Goal: Task Accomplishment & Management: Complete application form

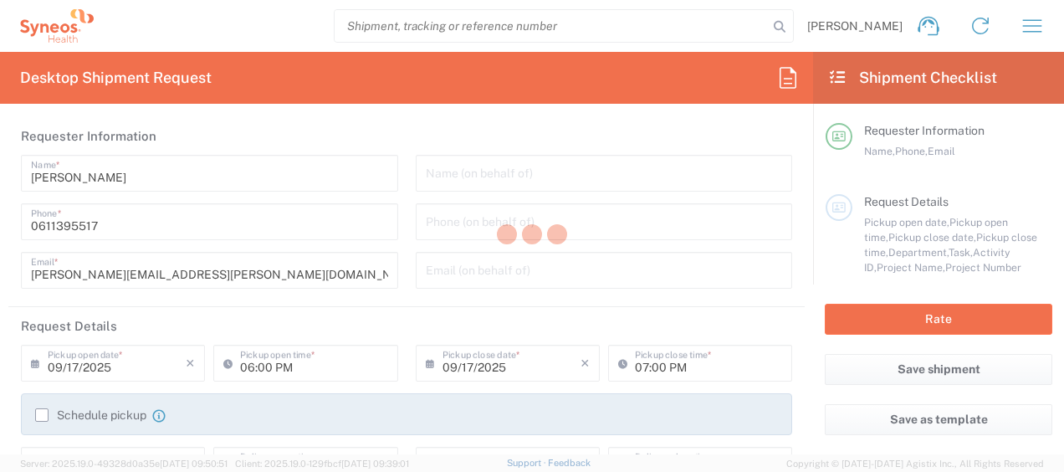
type input "Department"
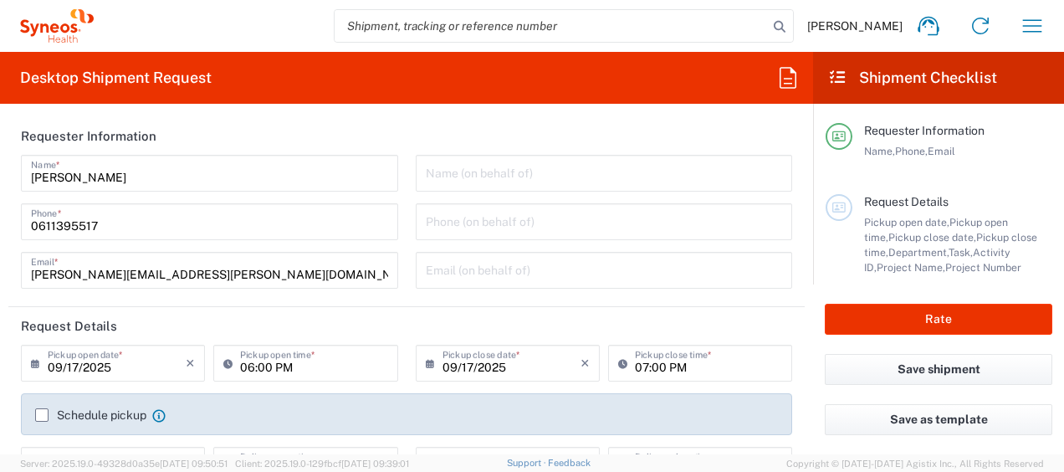
type input "[GEOGRAPHIC_DATA]"
type input "Syneos Health France SARL"
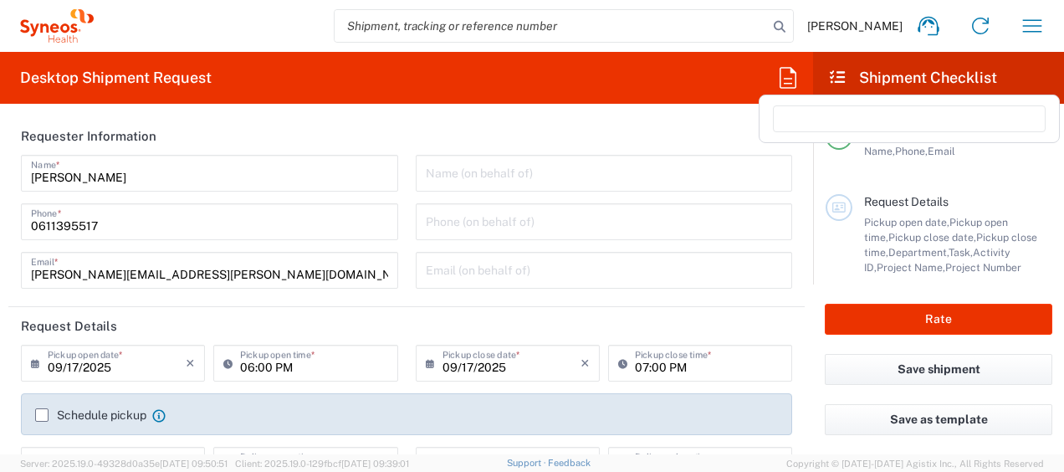
click at [778, 86] on icon at bounding box center [787, 77] width 27 height 27
click at [794, 118] on input at bounding box center [909, 118] width 273 height 27
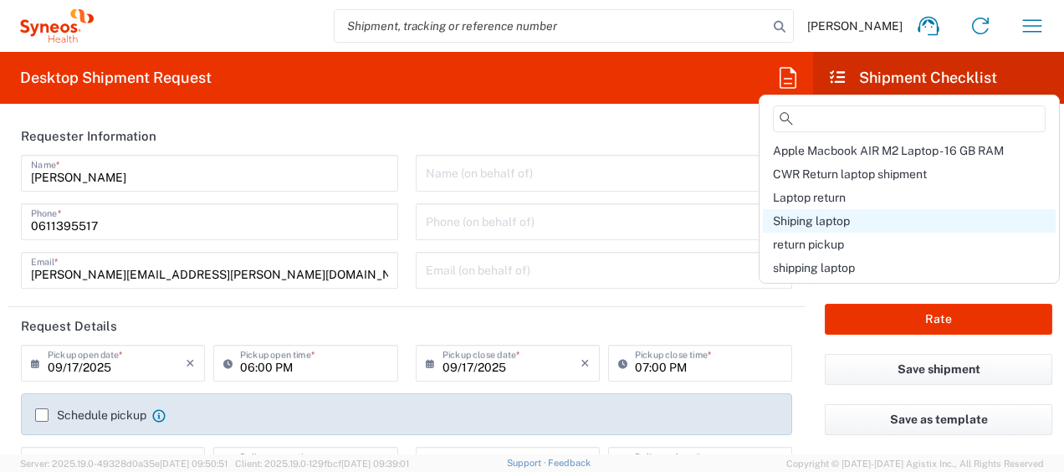
click at [805, 222] on span "Shiping laptop" at bounding box center [811, 220] width 77 height 13
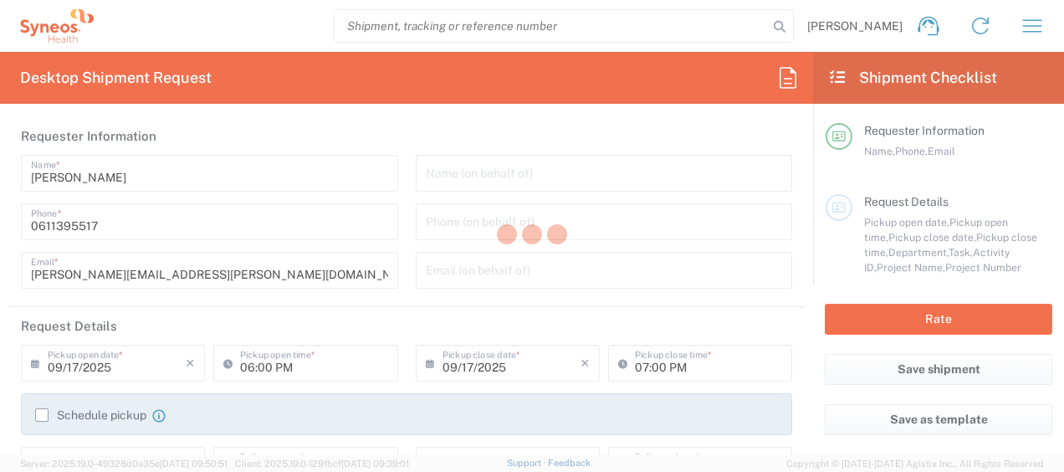
type input "Syneos Health France SARL"
type input "[STREET_ADDRESS][PERSON_NAME]"
type input "5th Floor"
type textarea "[PERSON_NAME][EMAIL_ADDRESS][PERSON_NAME][DOMAIN_NAME]"
type input "01:00 PM"
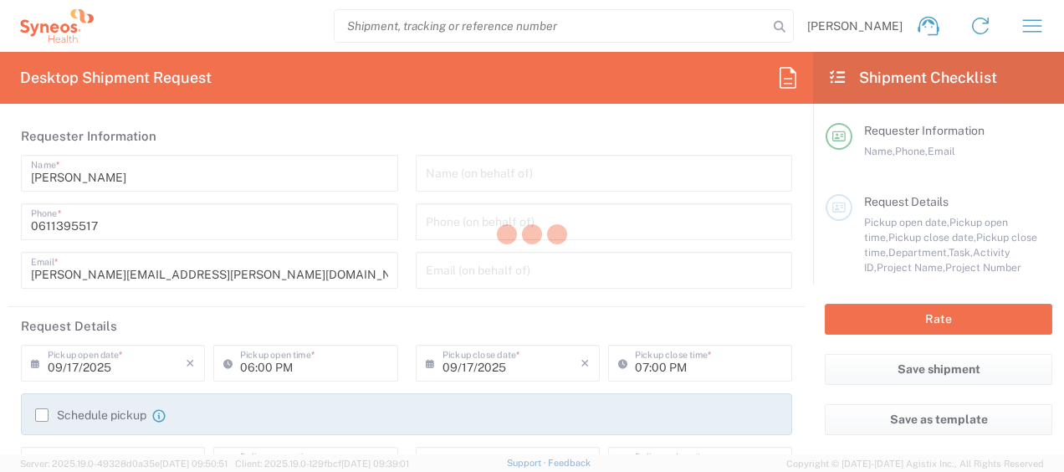
type input "04:00 PM"
type input "4510"
type input "4510 DEPARTMENTAL EXPENSE"
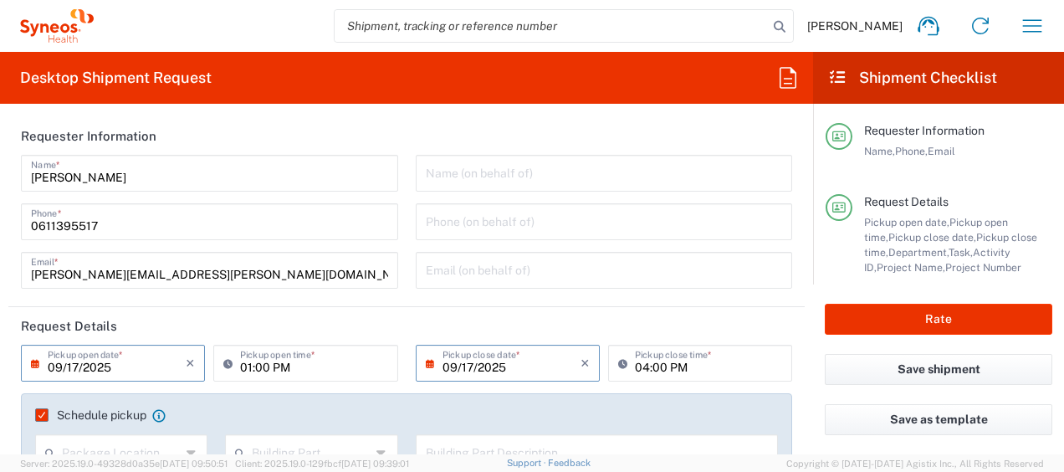
type input "Large Box"
click at [68, 374] on input "09/17/2025" at bounding box center [117, 361] width 138 height 29
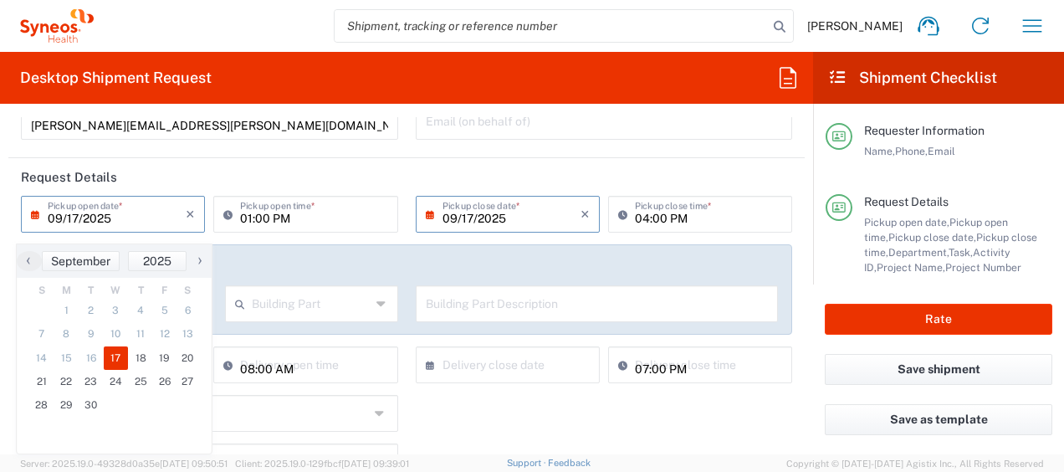
scroll to position [150, 0]
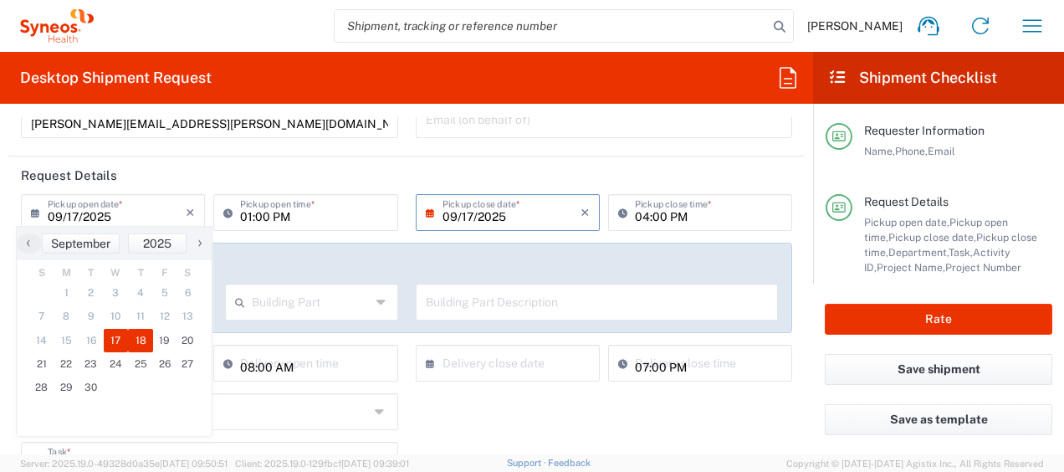
click at [136, 342] on span "18" at bounding box center [140, 340] width 25 height 23
type input "[DATE]"
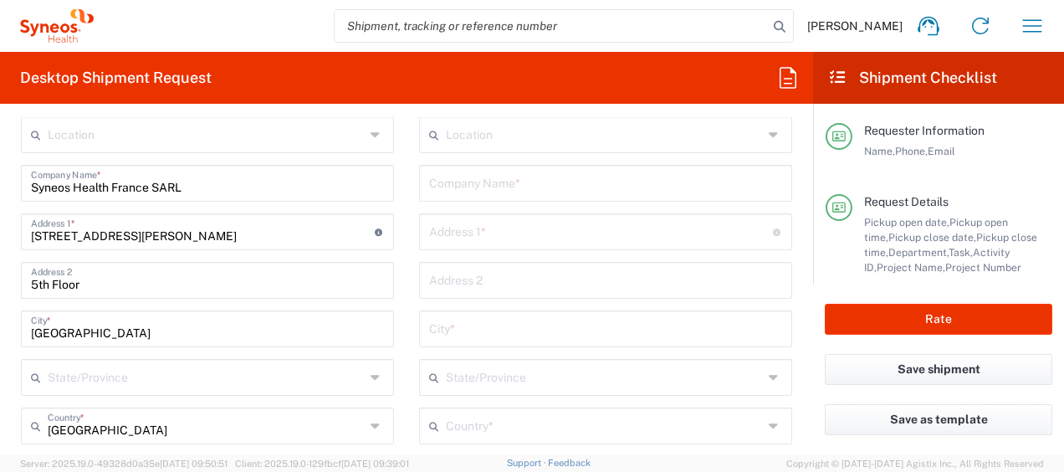
scroll to position [839, 0]
click at [478, 191] on input "text" at bounding box center [605, 180] width 353 height 29
paste input "Floor [PERSON_NAME]"
type input "Floor [PERSON_NAME]"
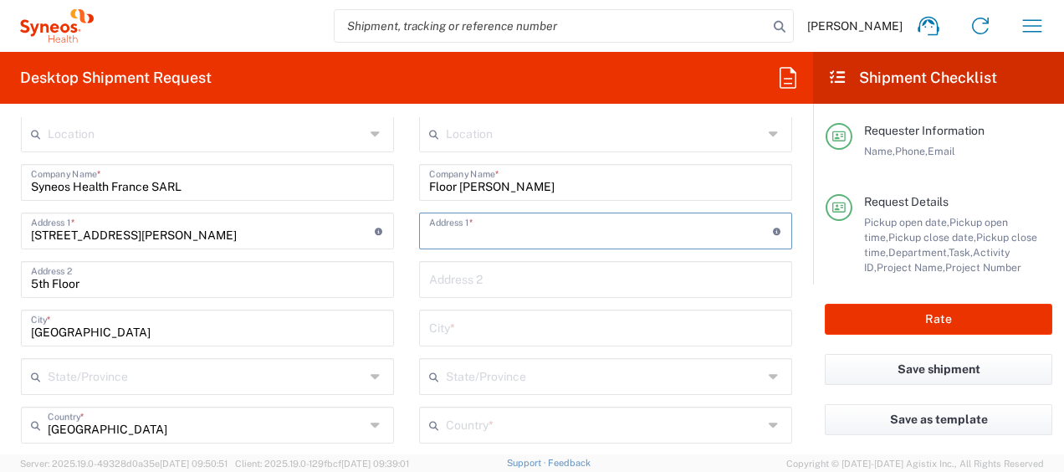
click at [468, 238] on input "text" at bounding box center [601, 229] width 344 height 29
paste input "Tintelberg 4"
type input "Tintelberg 4"
click at [528, 322] on input "text" at bounding box center [605, 326] width 353 height 29
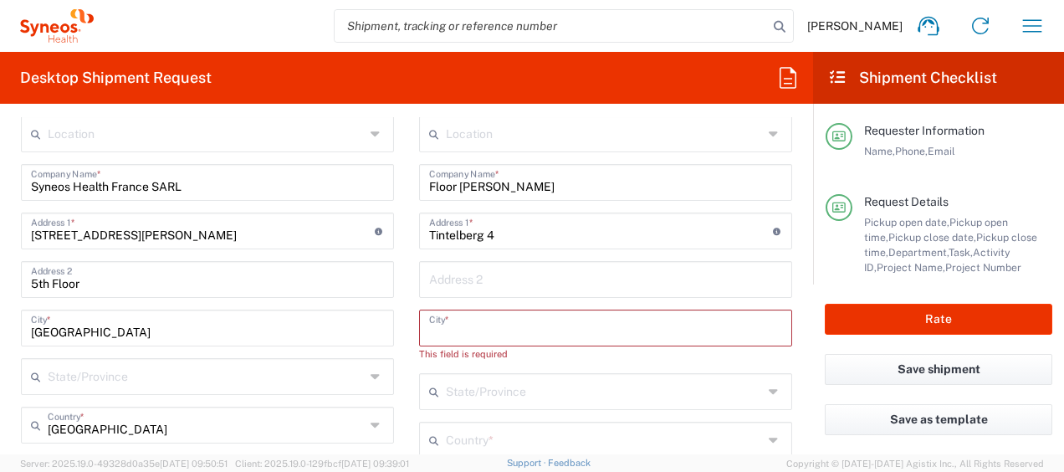
paste input "Roermond"
type input "Roermond"
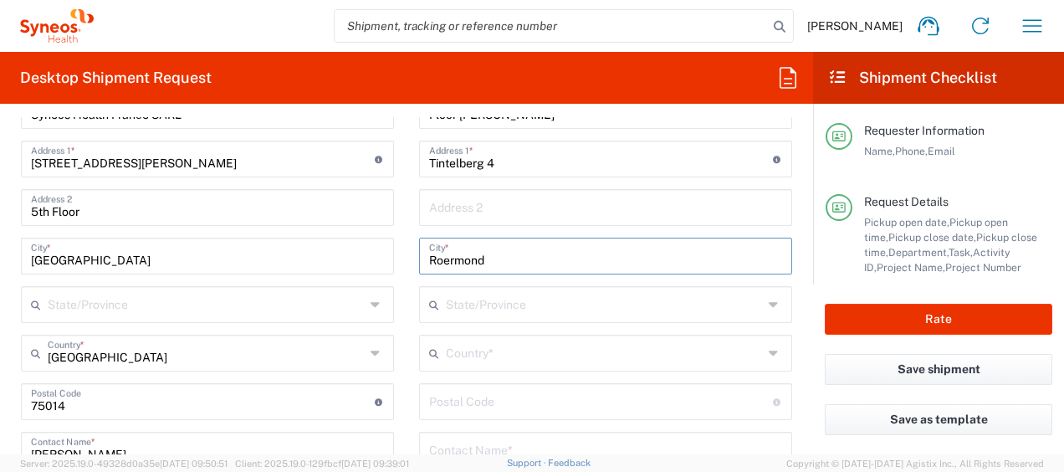
scroll to position [912, 0]
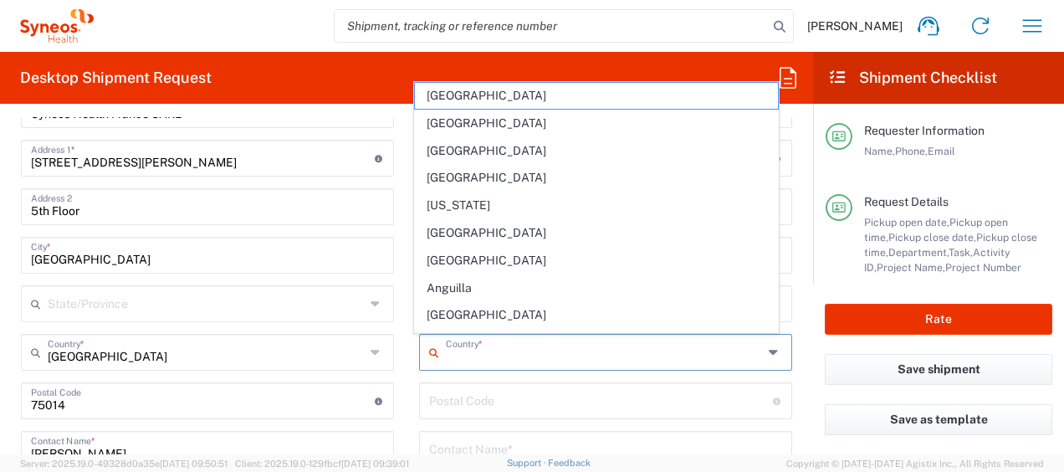
click at [486, 359] on input "text" at bounding box center [604, 350] width 317 height 29
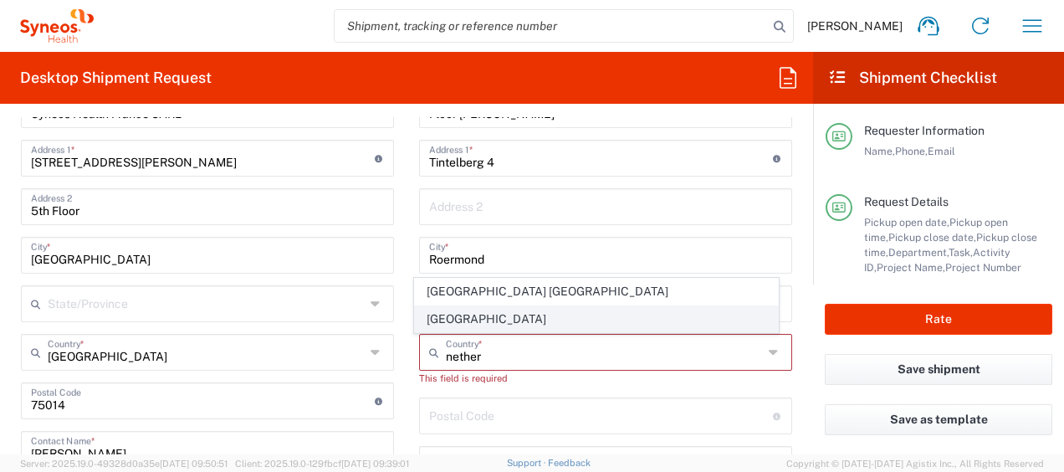
click at [469, 319] on span "[GEOGRAPHIC_DATA]" at bounding box center [597, 319] width 364 height 26
type input "[GEOGRAPHIC_DATA]"
type input "Sender/Shipper"
type input "Delivery Duty Paid"
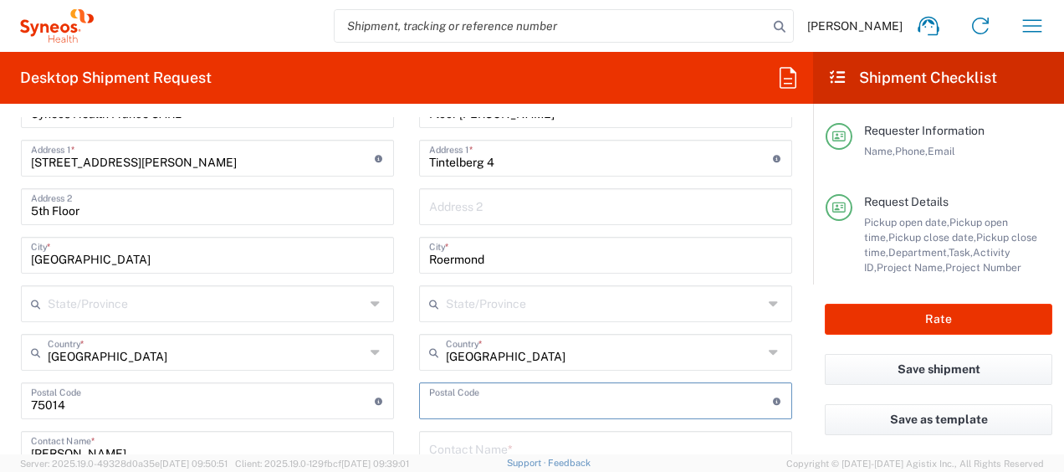
click at [490, 396] on input "undefined" at bounding box center [601, 399] width 344 height 29
paste input "6041 PS"
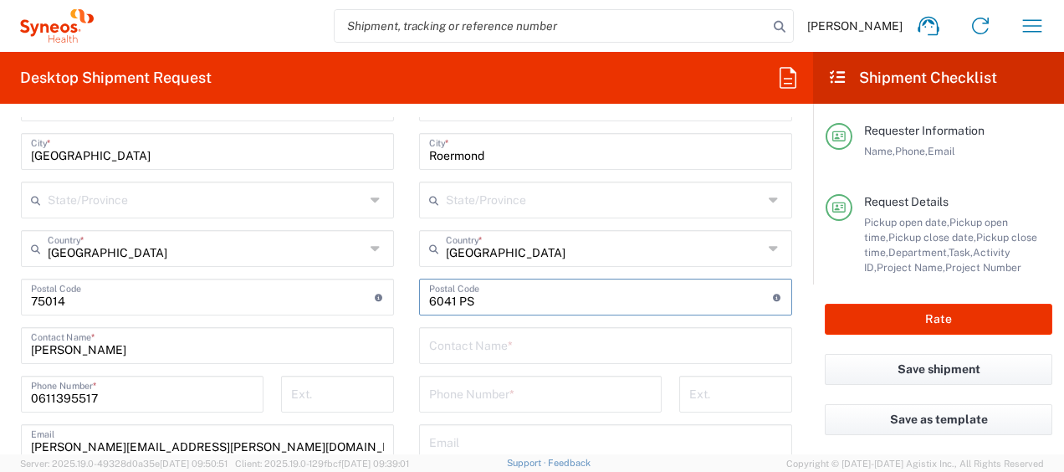
scroll to position [1017, 0]
type input "6041 PS"
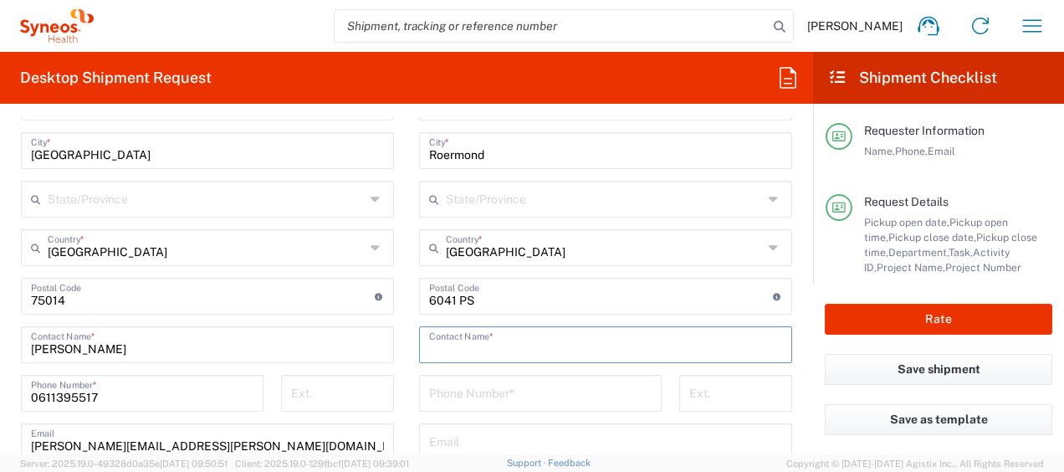
click at [480, 347] on input "text" at bounding box center [605, 343] width 353 height 29
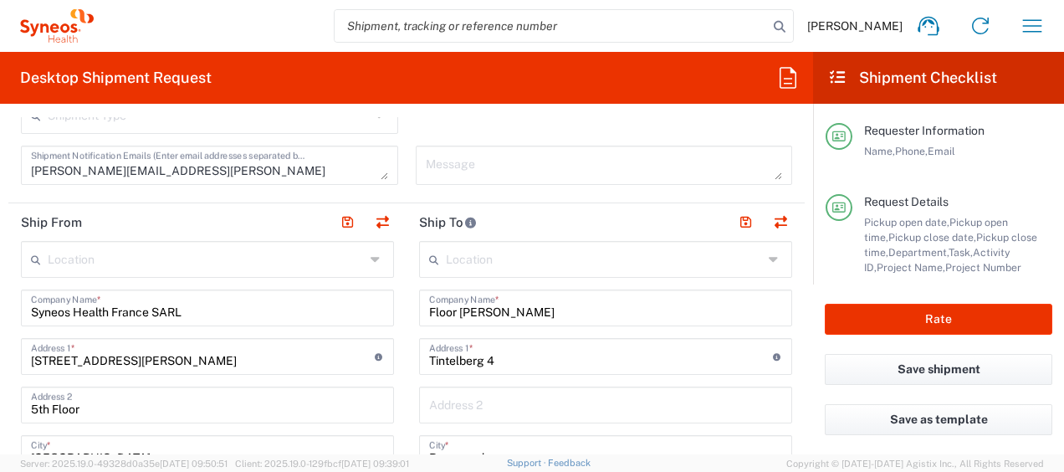
scroll to position [701, 0]
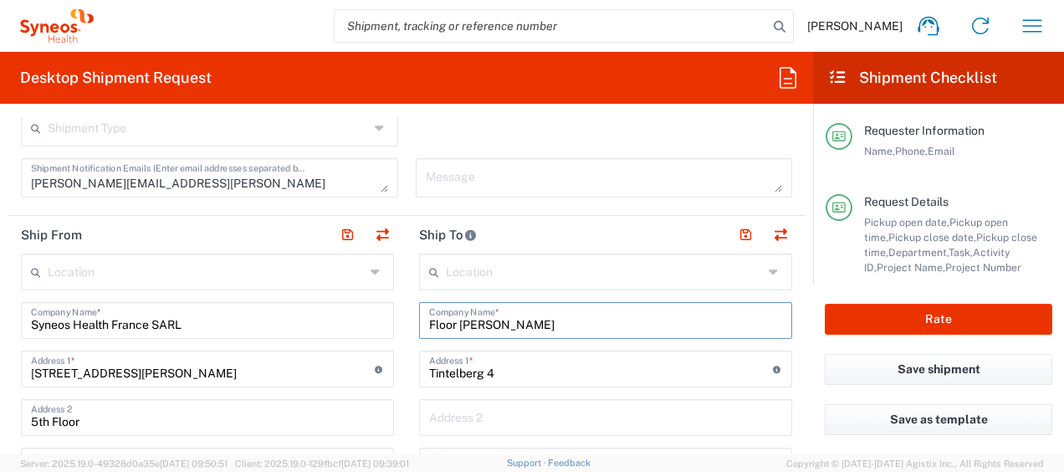
drag, startPoint x: 527, startPoint y: 323, endPoint x: 331, endPoint y: 313, distance: 195.9
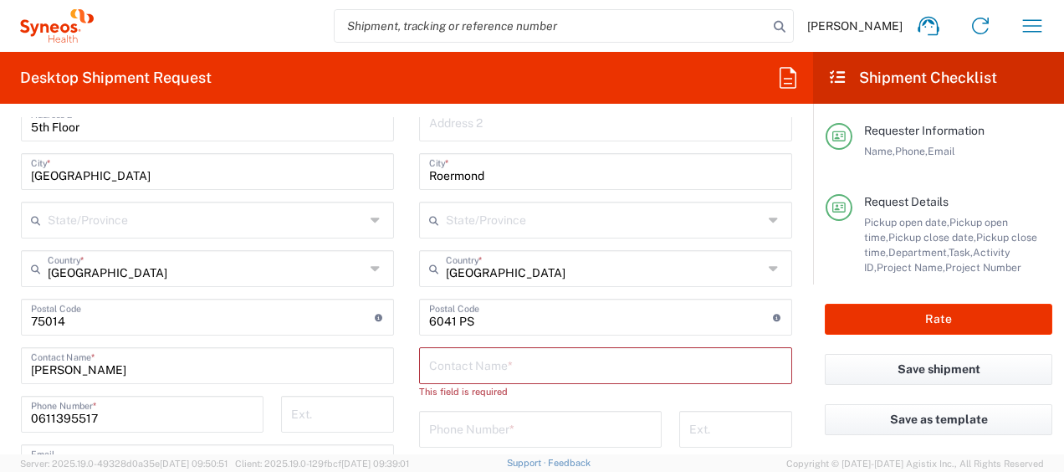
scroll to position [997, 0]
click at [500, 370] on input "text" at bounding box center [605, 362] width 353 height 29
paste input "Floor [PERSON_NAME]"
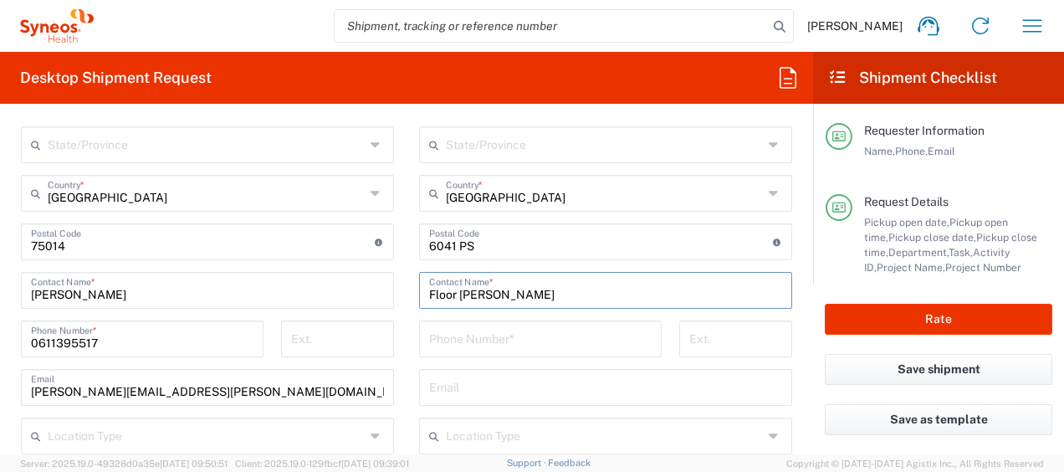
scroll to position [1072, 0]
type input "Floor [PERSON_NAME]"
click at [474, 347] on input "tel" at bounding box center [540, 336] width 222 height 29
paste input "[PHONE_NUMBER]"
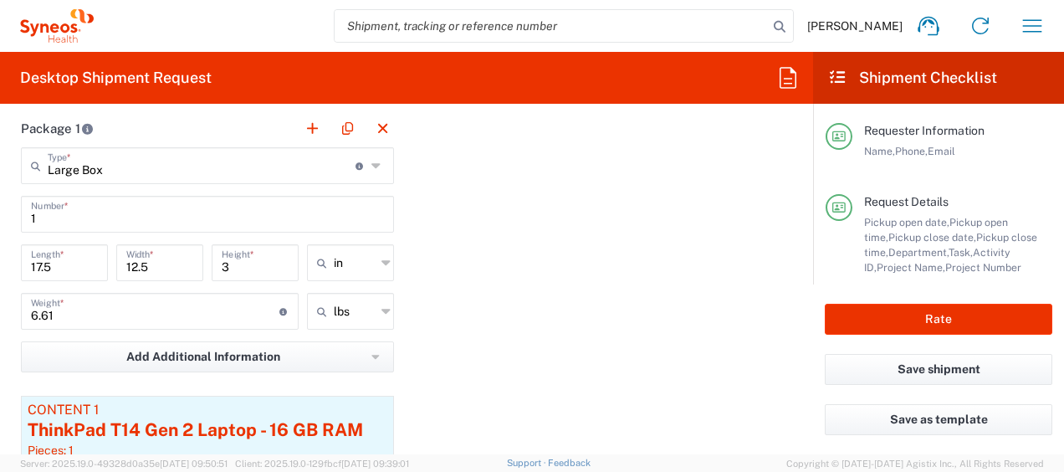
scroll to position [1742, 0]
type input "[PHONE_NUMBER]"
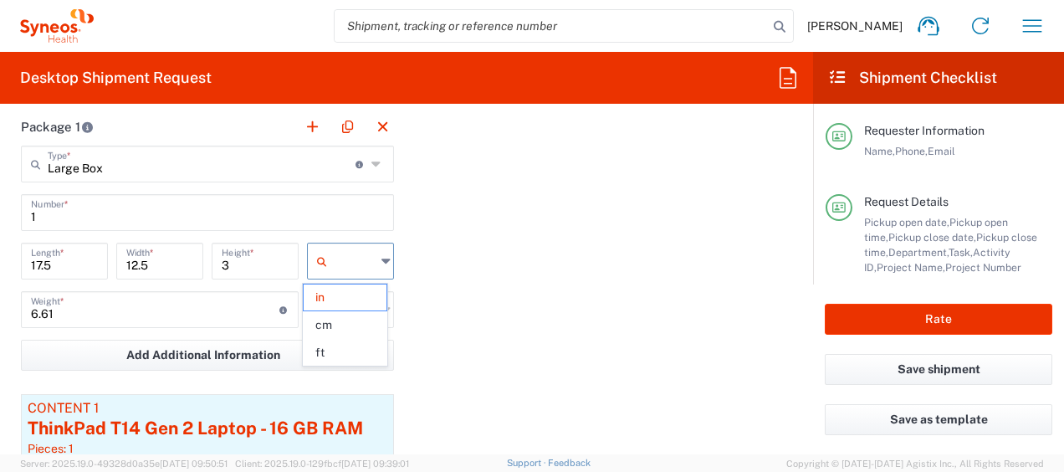
click at [367, 260] on input "text" at bounding box center [355, 260] width 42 height 27
click at [367, 324] on span "cm" at bounding box center [345, 325] width 82 height 26
type input "44.45"
type input "31.75"
type input "7.62"
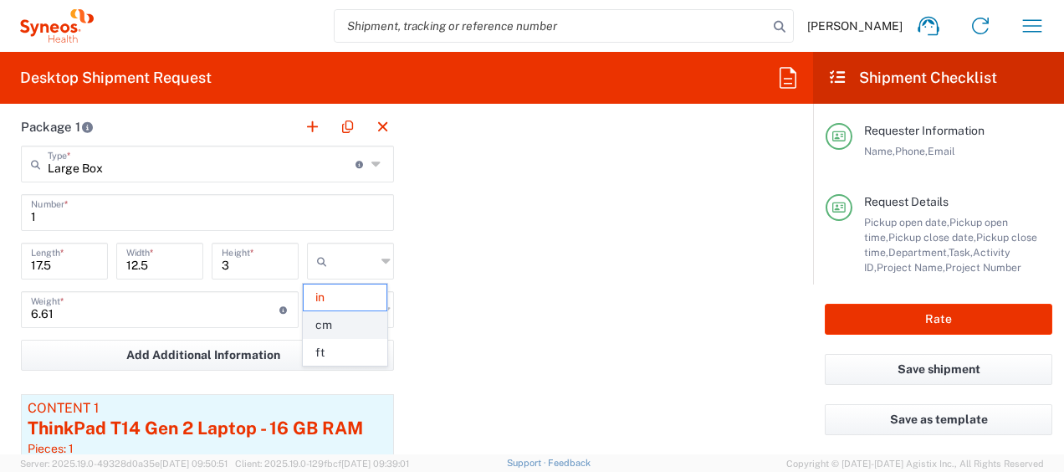
type input "cm"
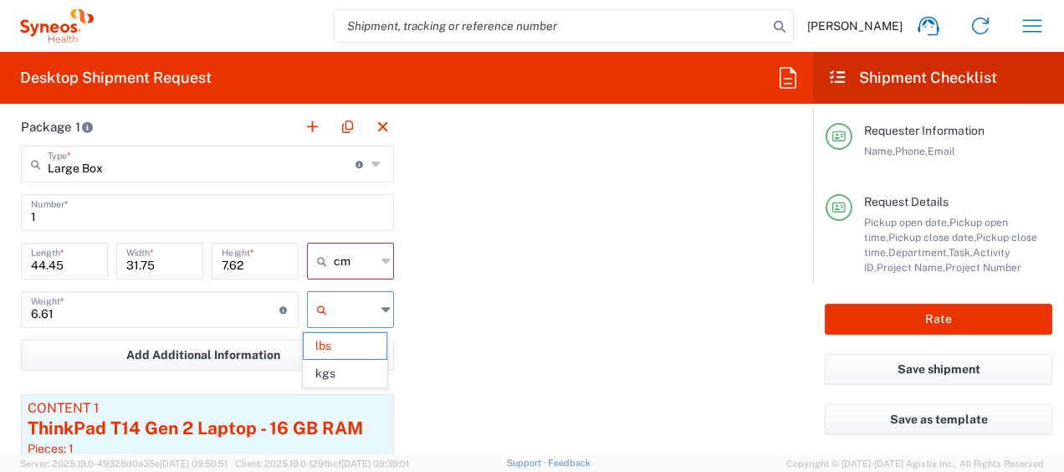
click at [367, 315] on input "text" at bounding box center [355, 309] width 42 height 27
click at [366, 373] on span "kgs" at bounding box center [345, 373] width 82 height 26
type input "3"
type input "kgs"
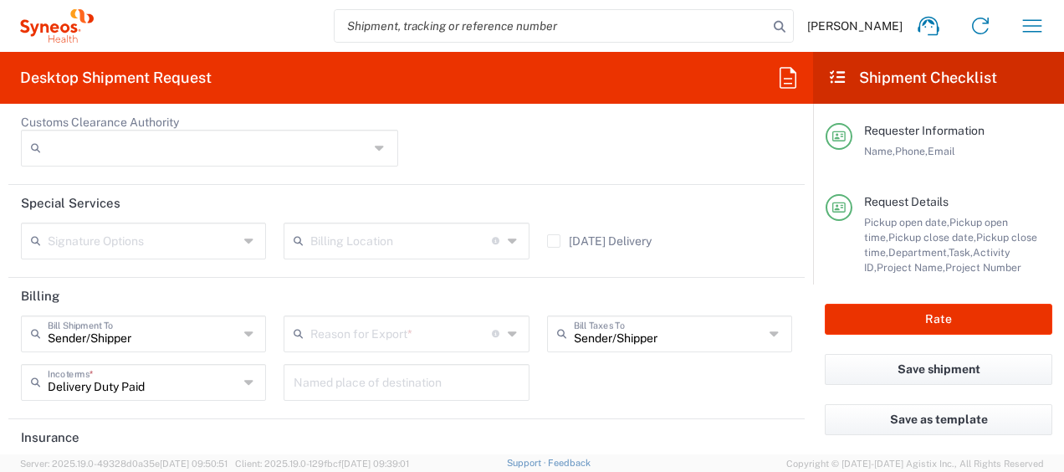
scroll to position [2648, 0]
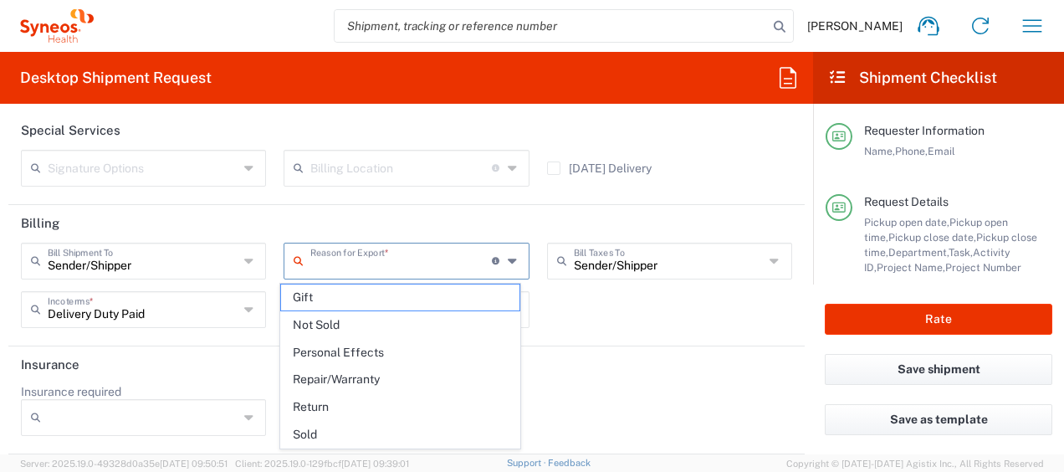
click at [428, 266] on input "text" at bounding box center [400, 259] width 181 height 29
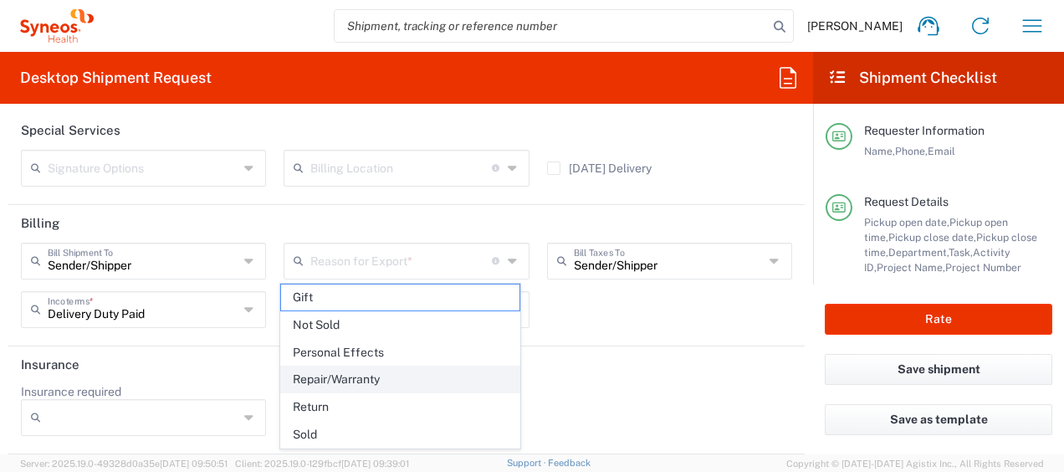
click at [418, 369] on span "Repair/Warranty" at bounding box center [399, 379] width 237 height 26
type input "Repair/Warranty"
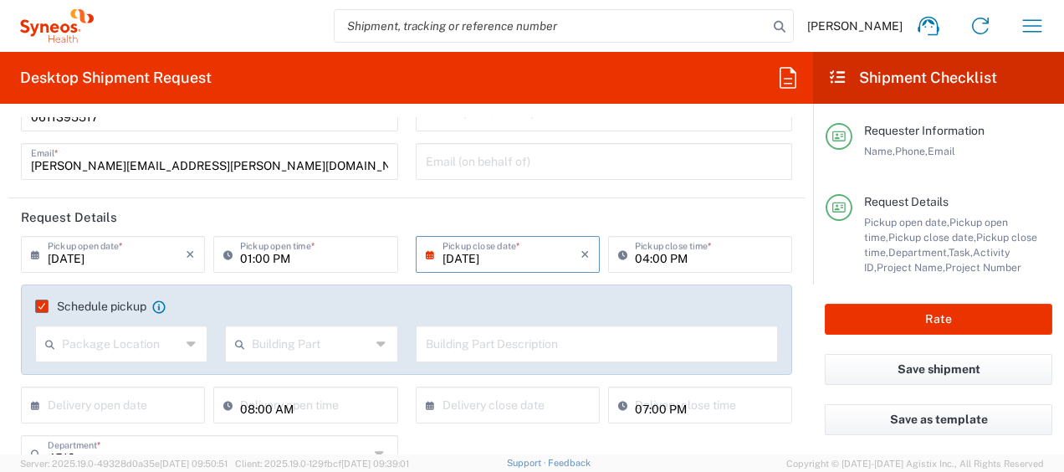
scroll to position [110, 0]
click at [45, 307] on label "Schedule pickup" at bounding box center [90, 304] width 111 height 13
click at [37, 305] on input "Schedule pickup" at bounding box center [37, 305] width 0 height 0
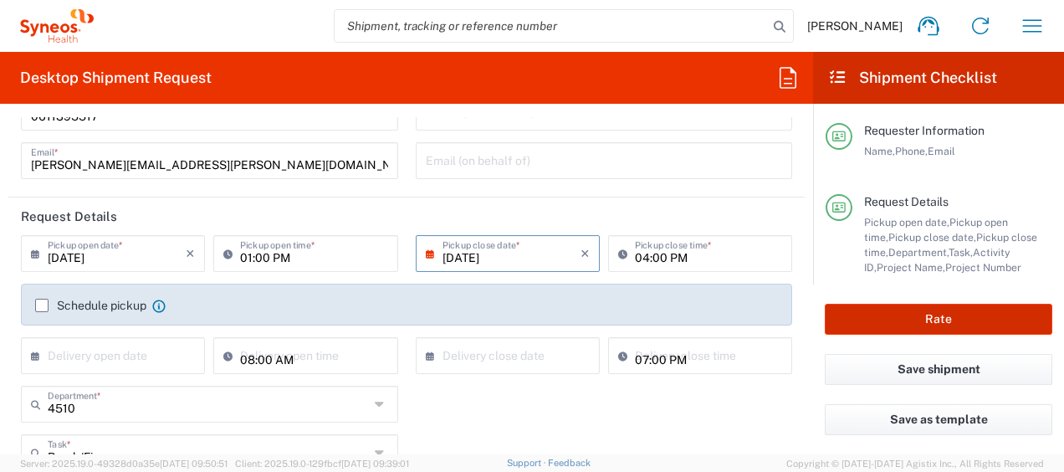
click at [900, 319] on button "Rate" at bounding box center [937, 319] width 227 height 31
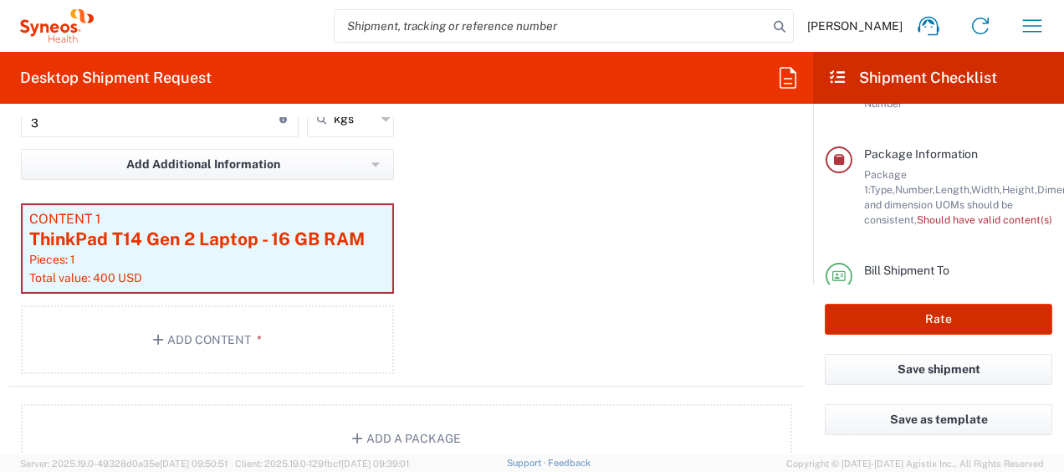
scroll to position [1891, 0]
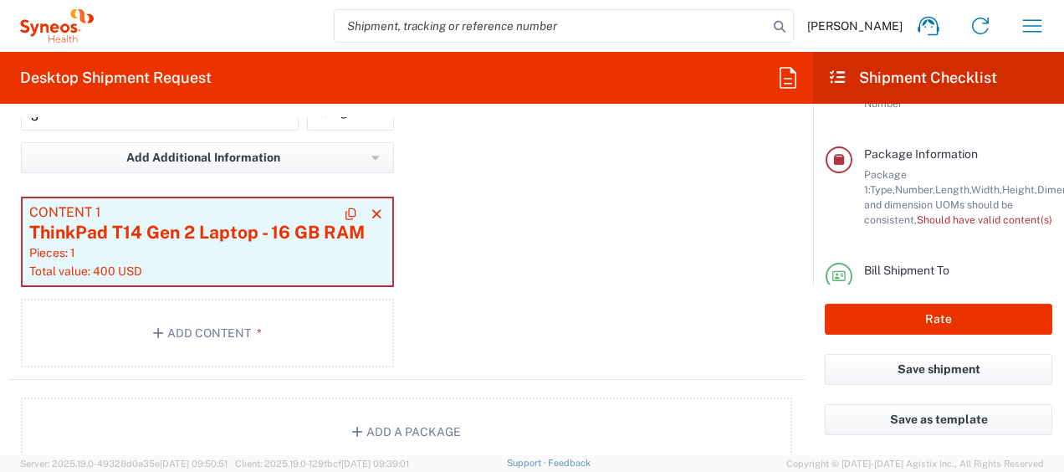
click at [307, 252] on div "Pieces: 1" at bounding box center [207, 252] width 356 height 15
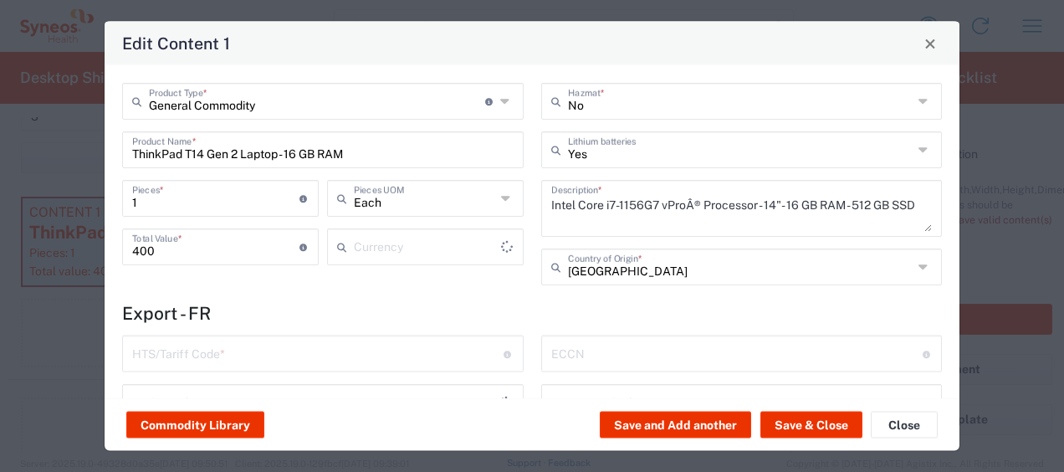
type input "US Dollar"
click at [931, 48] on span "Close" at bounding box center [930, 44] width 12 height 12
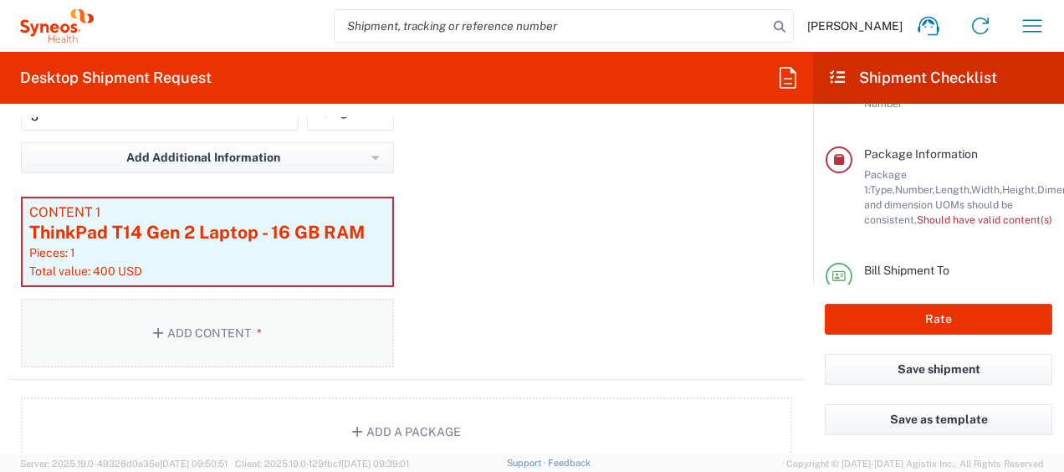
click at [264, 338] on button "Add Content *" at bounding box center [207, 332] width 373 height 69
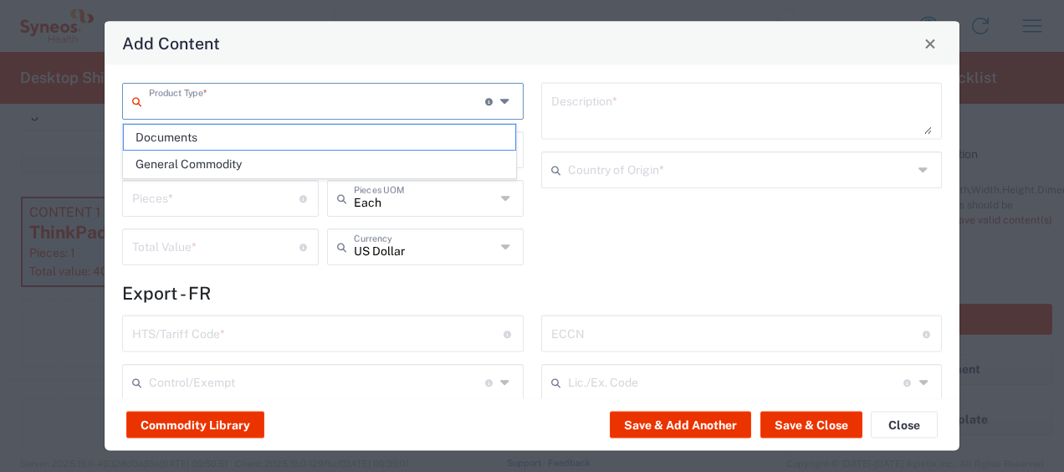
click at [245, 105] on input "text" at bounding box center [317, 99] width 336 height 29
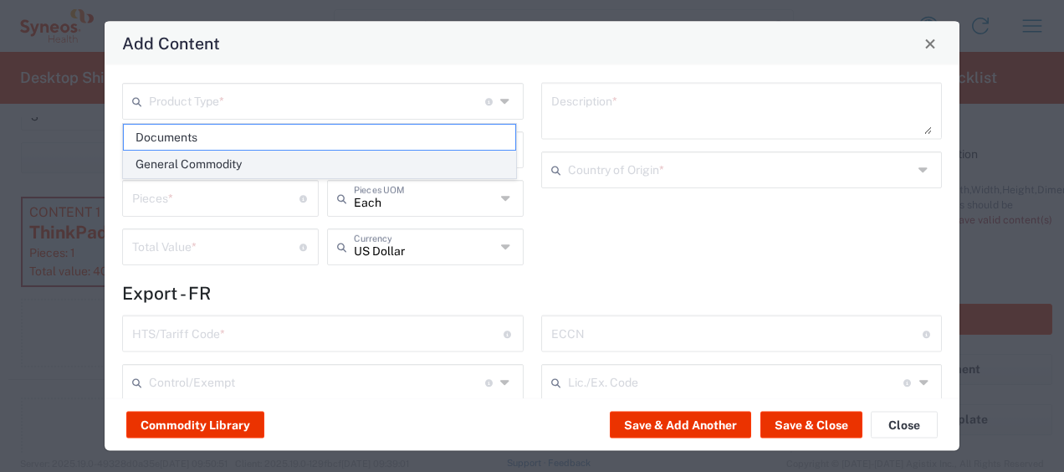
click at [244, 166] on span "General Commodity" at bounding box center [319, 164] width 391 height 26
type input "General Commodity"
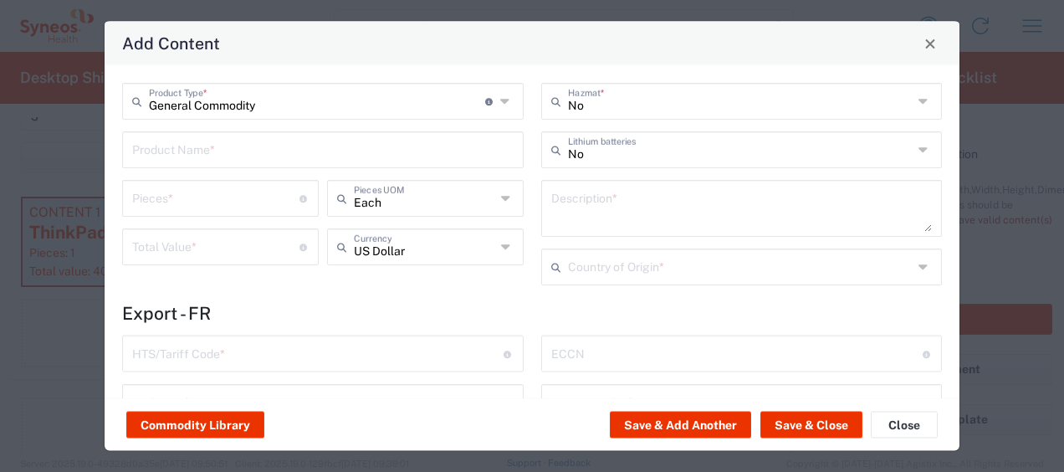
click at [224, 153] on input "text" at bounding box center [322, 148] width 381 height 29
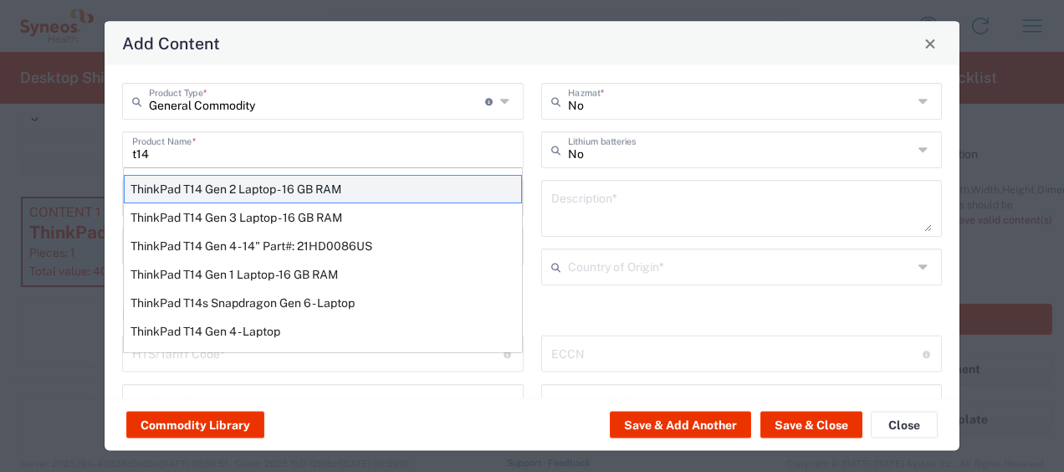
click at [240, 182] on div "ThinkPad T14 Gen 2 Laptop - 16 GB RAM" at bounding box center [323, 189] width 398 height 28
type input "ThinkPad T14 Gen 2 Laptop - 16 GB RAM"
type input "1"
type textarea "Intel Core i7-1156G7 vProÂ® Processor - 14"- 16 GB RAM - 512 GB SSD"
type input "[GEOGRAPHIC_DATA]"
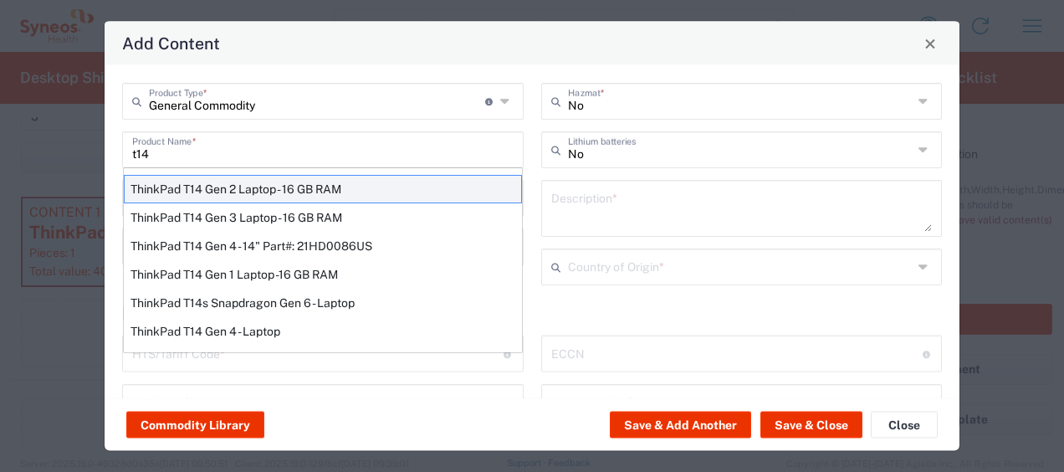
type input "8471300100"
type input "BIS"
type input "5A992.c"
type input "Yes"
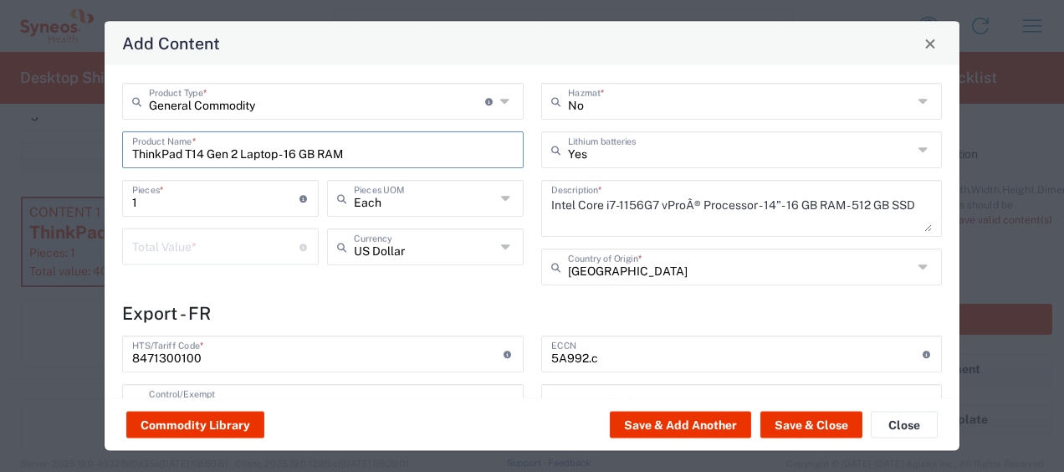
type input "NLR - No License Required"
drag, startPoint x: 252, startPoint y: 355, endPoint x: 71, endPoint y: 341, distance: 181.1
click at [71, 341] on div "Add Content General Commodity Product Type * Document: Paper document generated…" at bounding box center [532, 236] width 1064 height 472
click at [929, 43] on span "Close" at bounding box center [930, 44] width 12 height 12
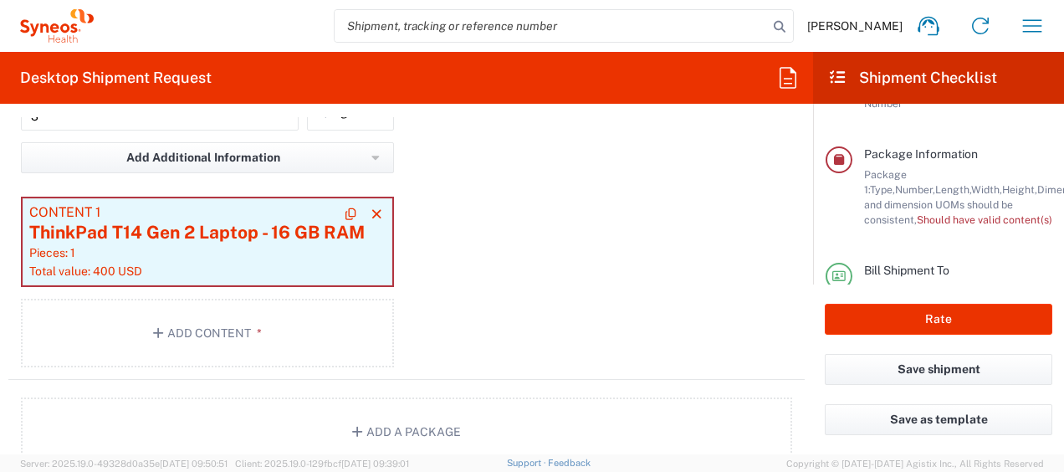
click at [261, 222] on div "ThinkPad T14 Gen 2 Laptop - 16 GB RAM" at bounding box center [207, 232] width 356 height 25
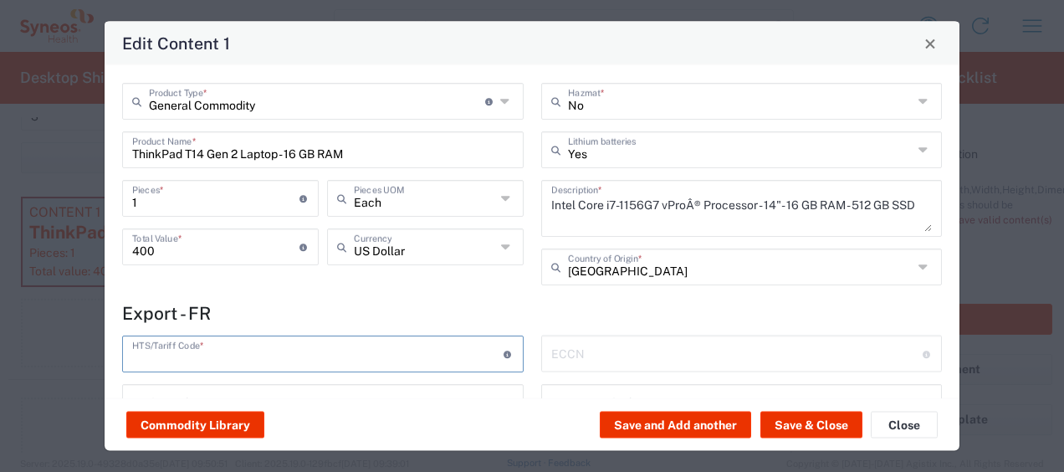
click at [279, 351] on input "text" at bounding box center [317, 352] width 371 height 29
paste input "8471300100"
type input "8471300100"
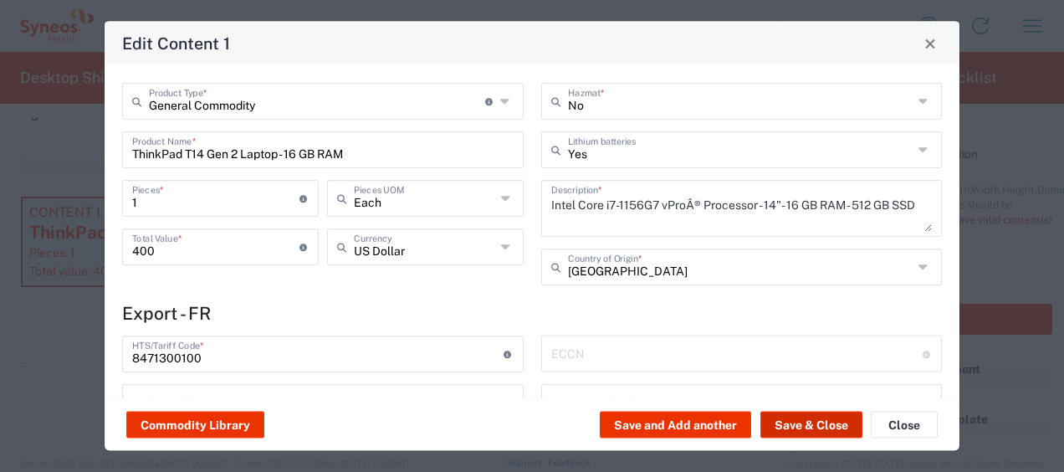
click at [813, 425] on button "Save & Close" at bounding box center [811, 424] width 102 height 27
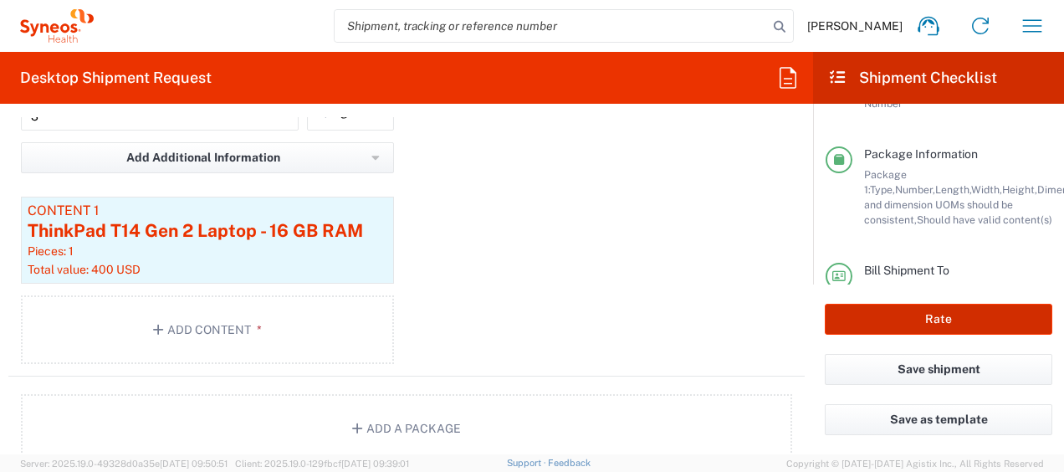
click at [980, 321] on button "Rate" at bounding box center [937, 319] width 227 height 31
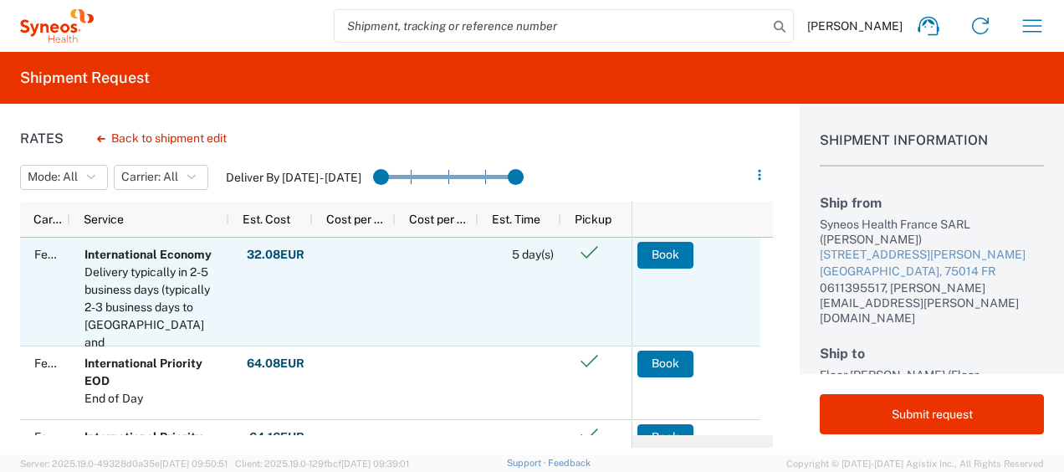
scroll to position [59, 0]
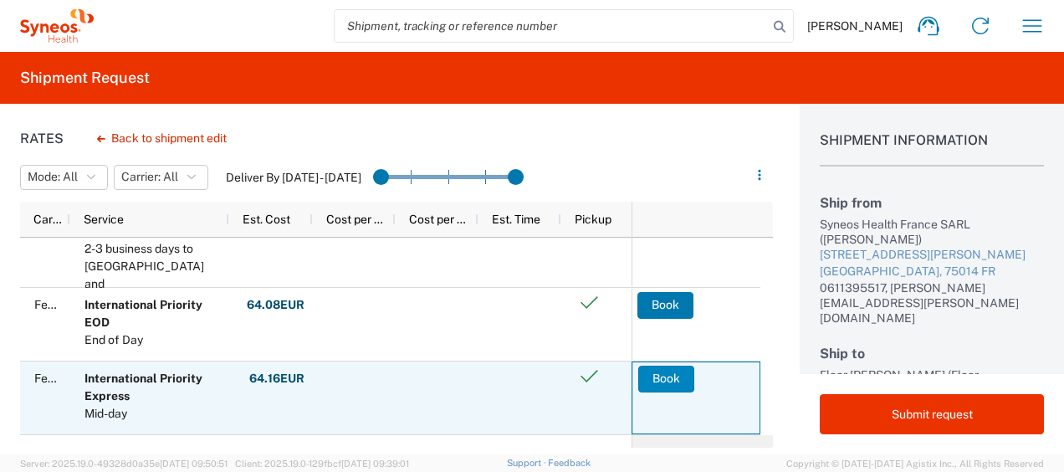
click at [661, 377] on button "Book" at bounding box center [666, 378] width 56 height 27
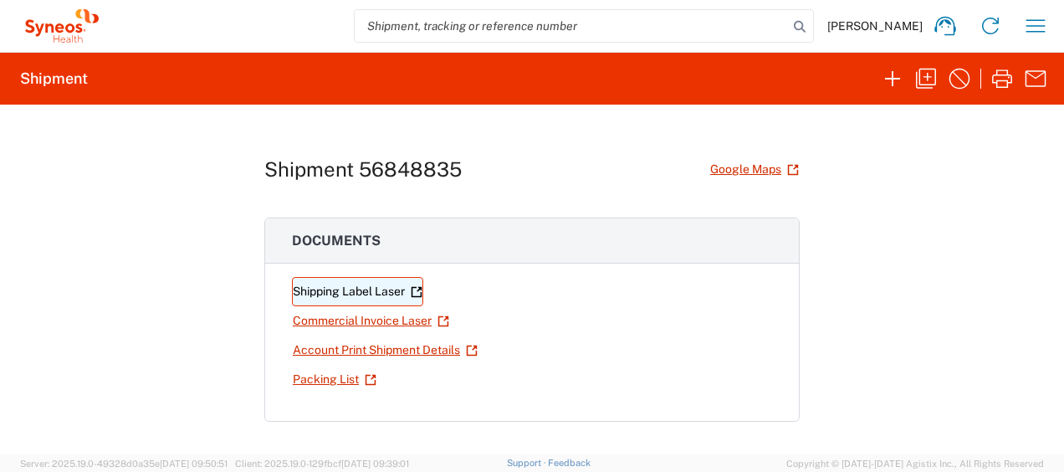
click at [380, 283] on link "Shipping Label Laser" at bounding box center [357, 291] width 131 height 29
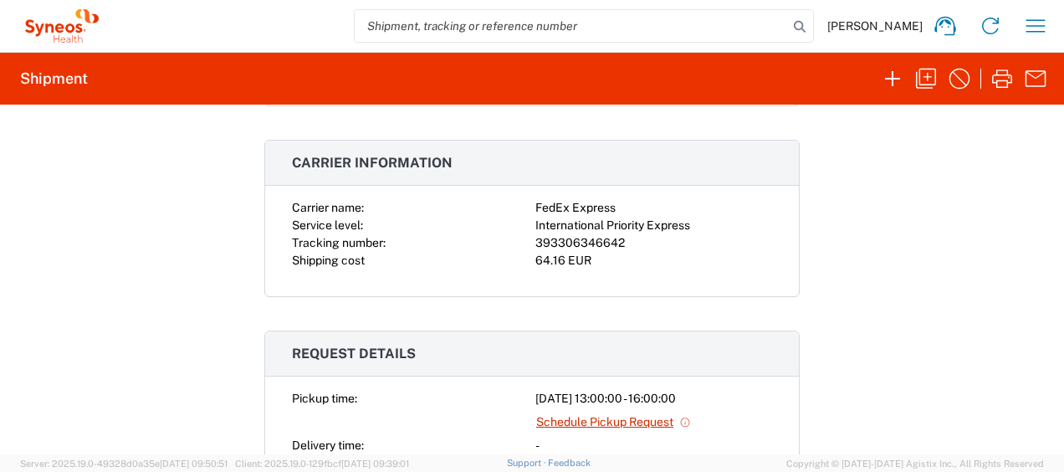
scroll to position [314, 0]
drag, startPoint x: 619, startPoint y: 247, endPoint x: 530, endPoint y: 242, distance: 88.7
click at [535, 242] on div "393306346642" at bounding box center [653, 244] width 237 height 18
copy div "393306346642"
